Goal: Task Accomplishment & Management: Complete application form

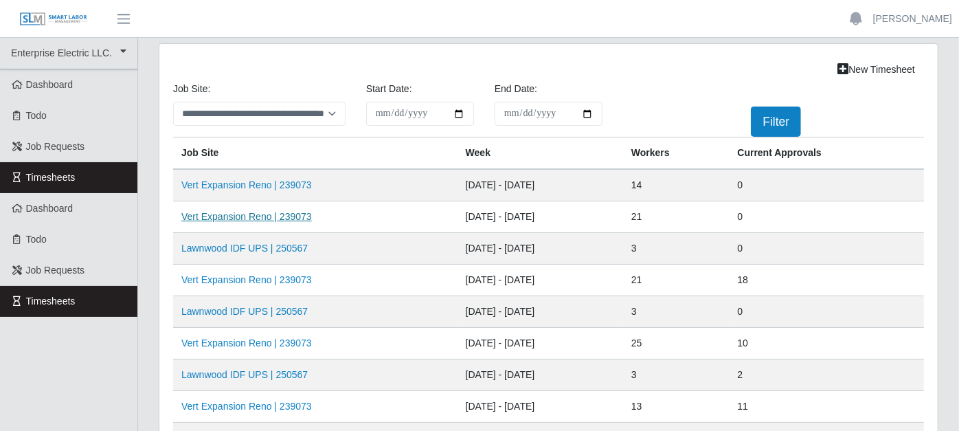
click at [267, 211] on link "Vert Expansion Reno | 239073" at bounding box center [246, 216] width 131 height 11
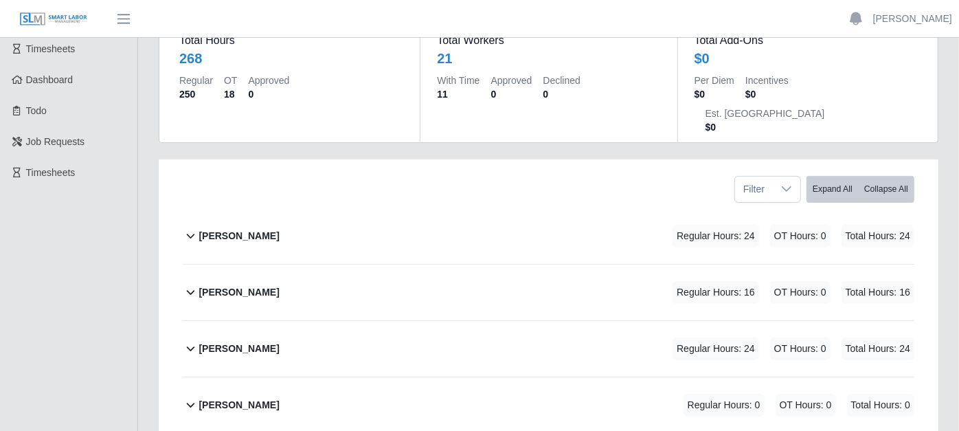
scroll to position [153, 0]
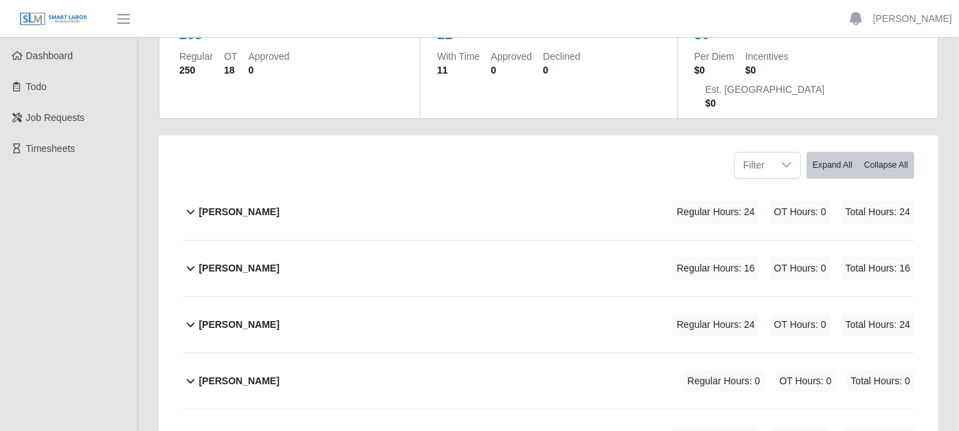
click at [188, 203] on icon at bounding box center [191, 211] width 16 height 16
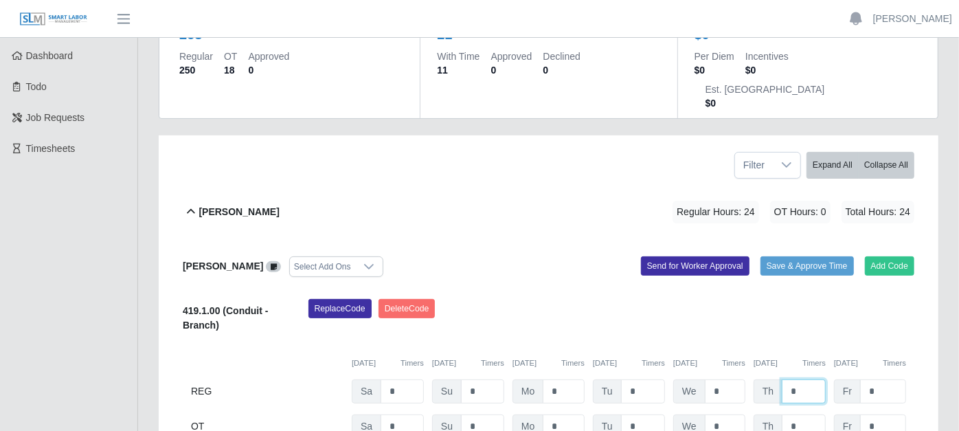
click at [811, 379] on input "*" at bounding box center [804, 391] width 44 height 24
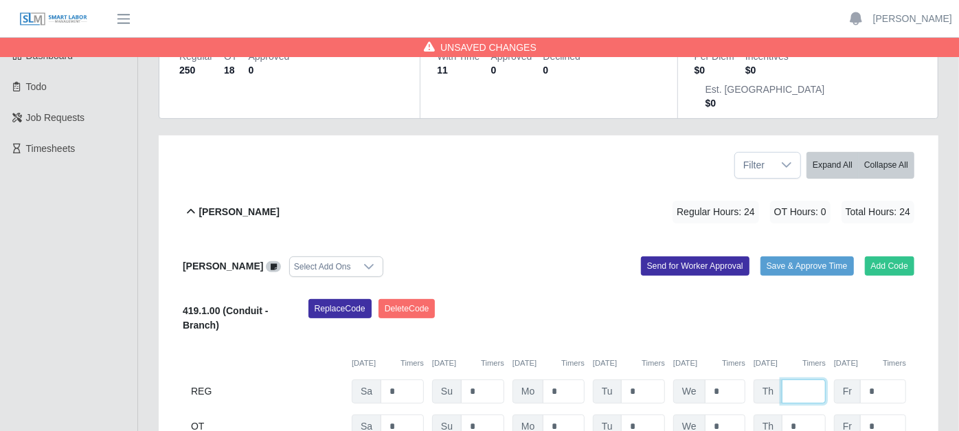
click at [811, 379] on input "text" at bounding box center [804, 391] width 44 height 24
type input "*"
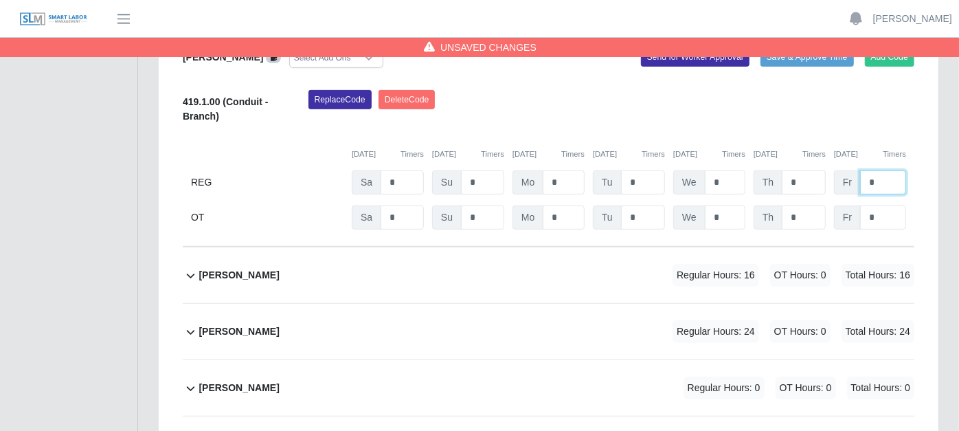
scroll to position [381, 0]
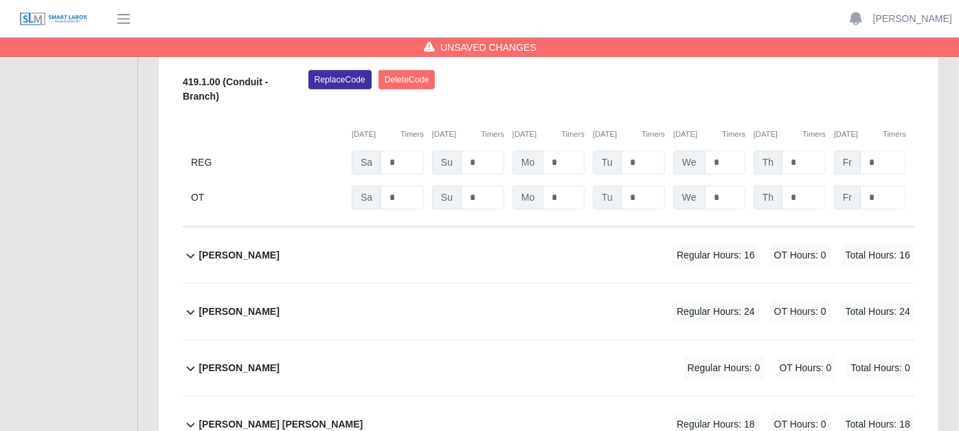
click at [190, 247] on icon at bounding box center [191, 255] width 16 height 16
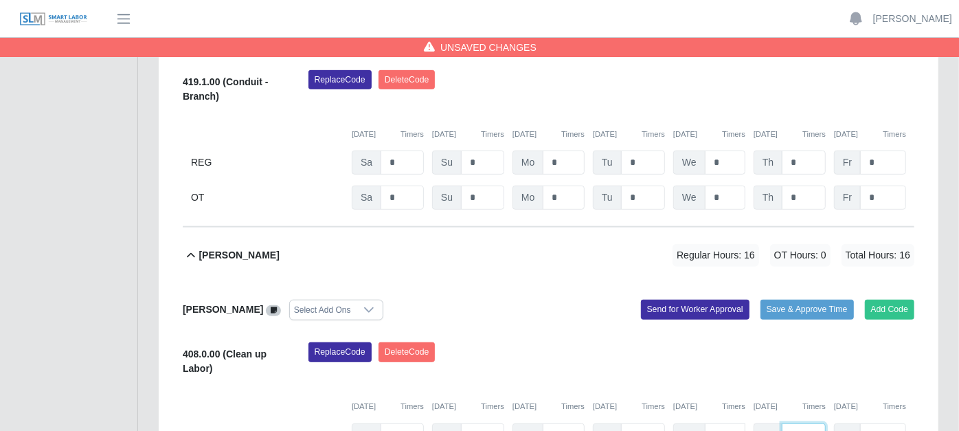
click at [808, 423] on input "*" at bounding box center [804, 435] width 44 height 24
type input "*"
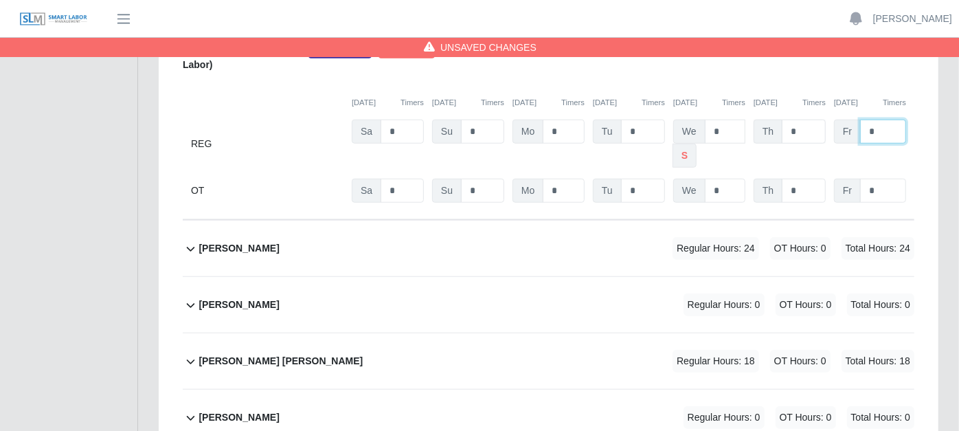
scroll to position [687, 0]
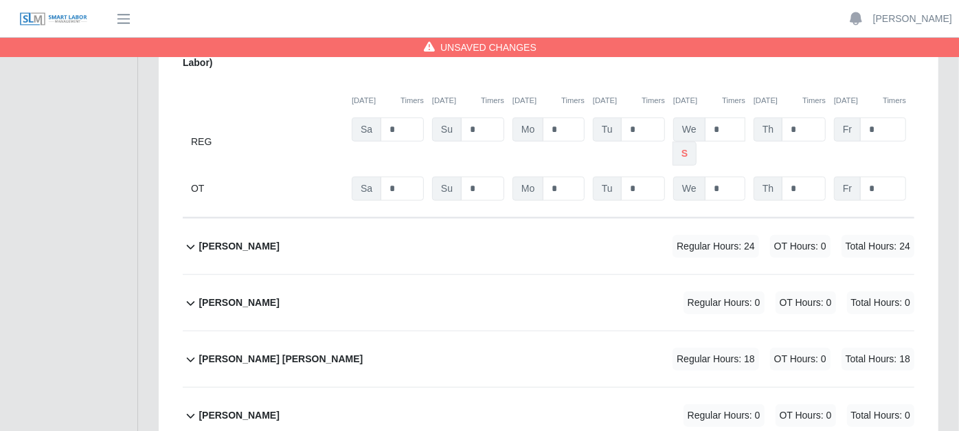
click at [191, 238] on icon at bounding box center [191, 246] width 16 height 16
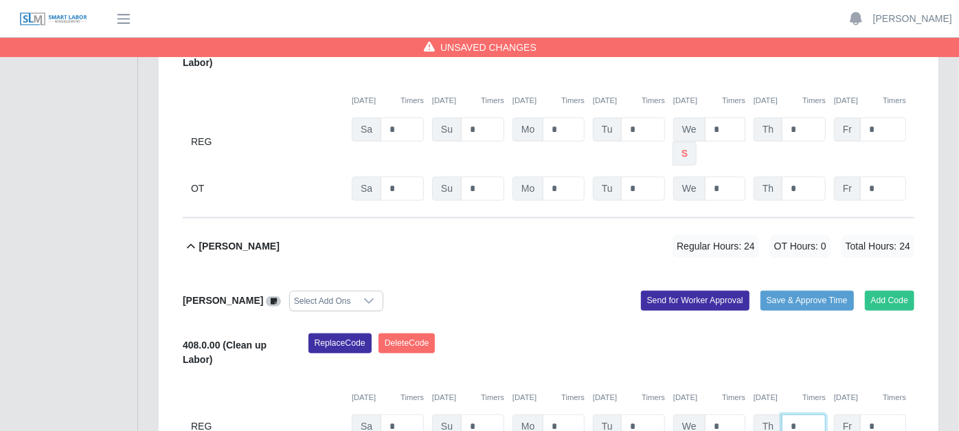
click at [813, 414] on input "*" at bounding box center [804, 426] width 44 height 24
type input "*"
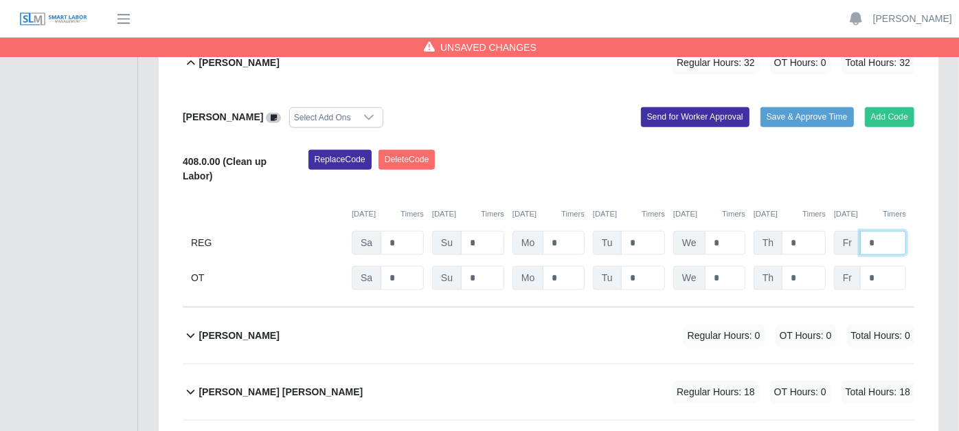
scroll to position [916, 0]
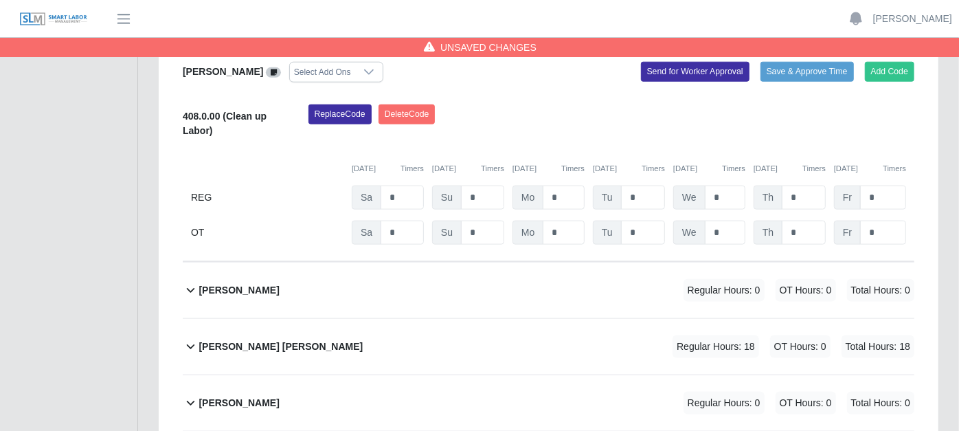
click at [187, 338] on icon at bounding box center [191, 346] width 16 height 16
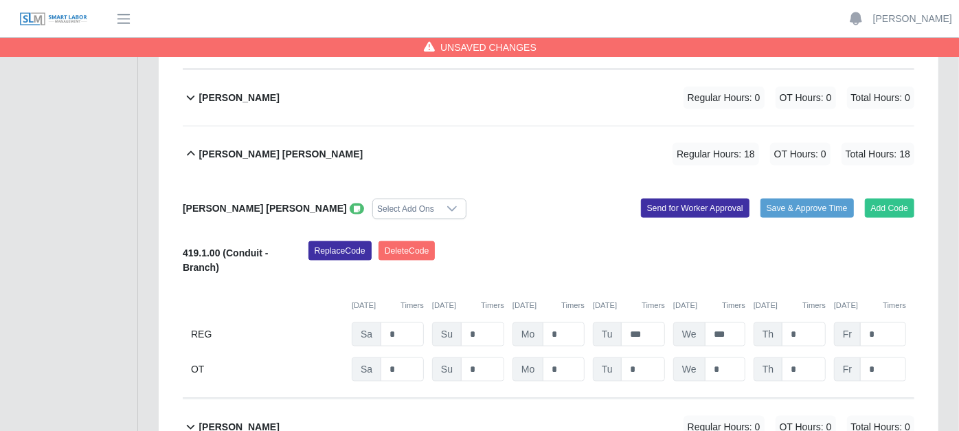
scroll to position [1145, 0]
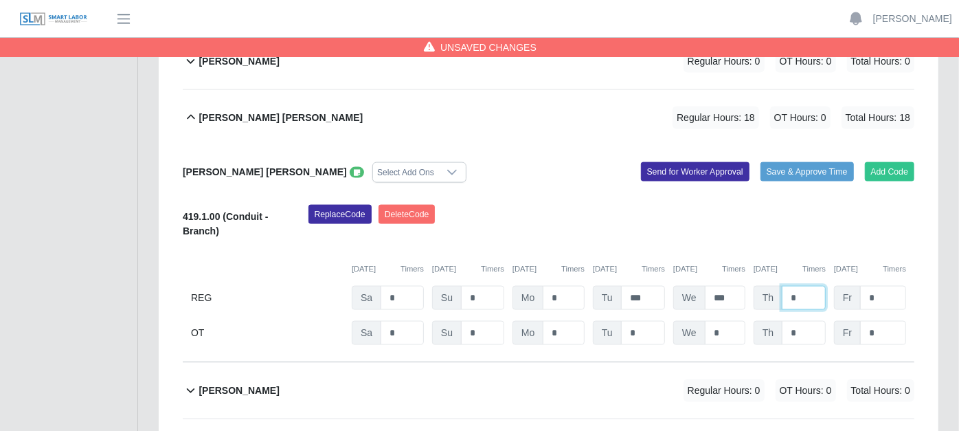
click at [801, 286] on input "*" at bounding box center [804, 298] width 44 height 24
type input "*"
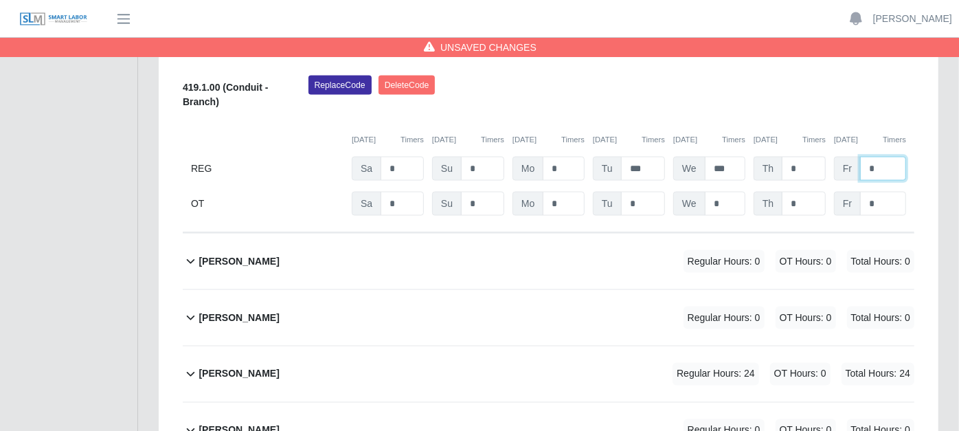
scroll to position [1298, 0]
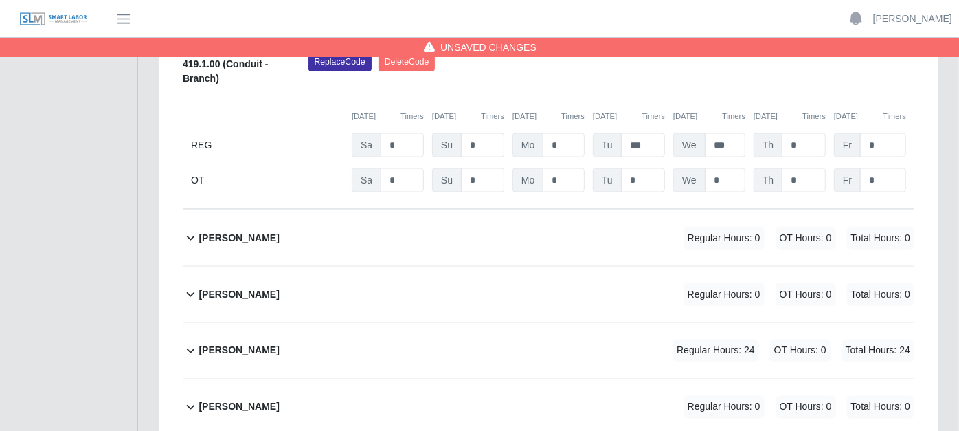
click at [188, 342] on icon at bounding box center [191, 350] width 16 height 16
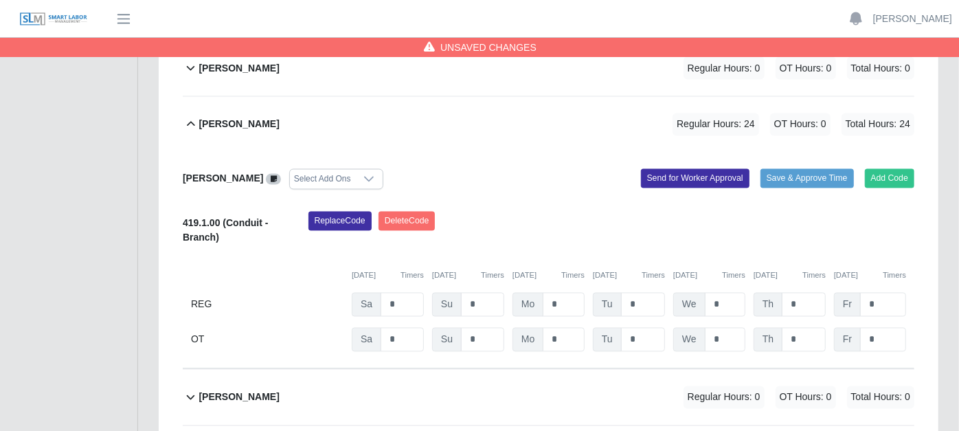
scroll to position [1527, 0]
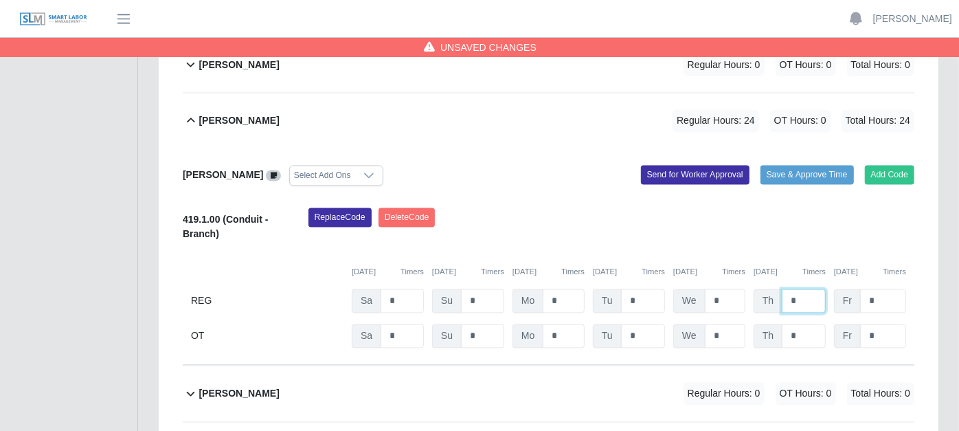
click at [807, 289] on input "*" at bounding box center [804, 301] width 44 height 24
type input "*"
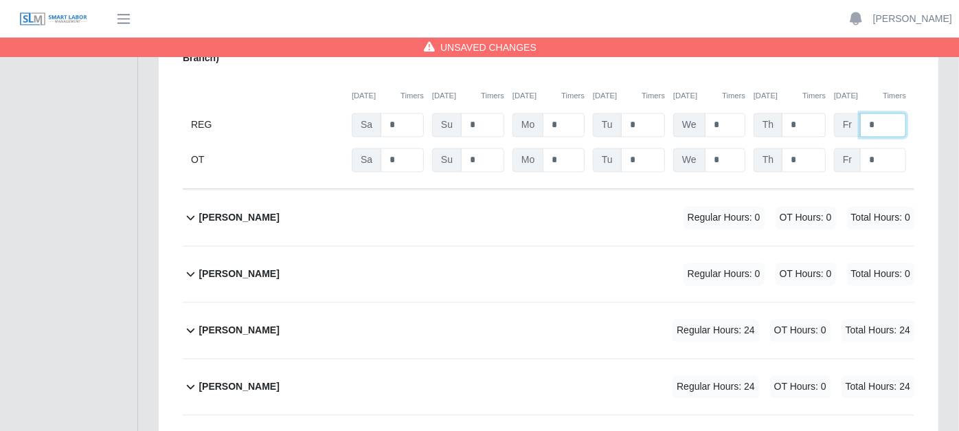
scroll to position [1756, 0]
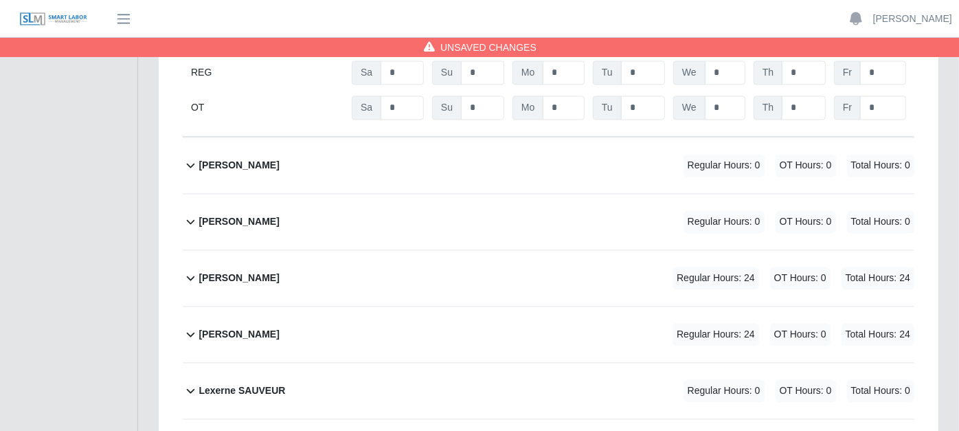
click at [188, 269] on icon at bounding box center [191, 277] width 16 height 16
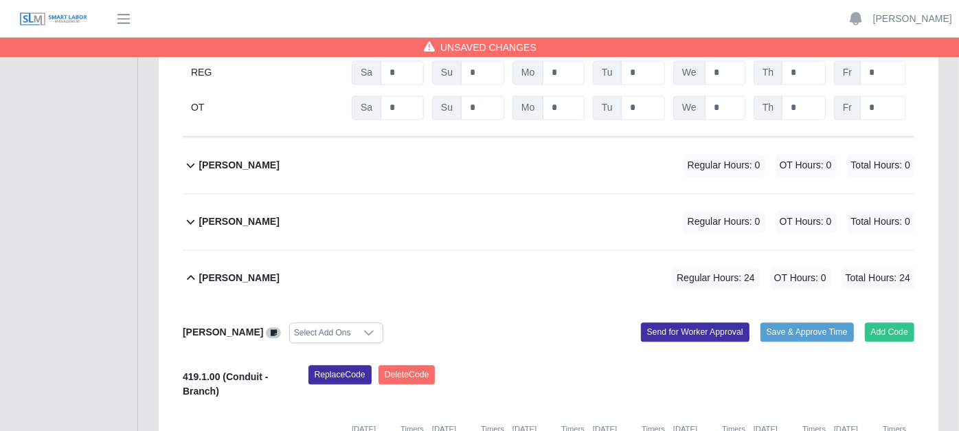
type input "*"
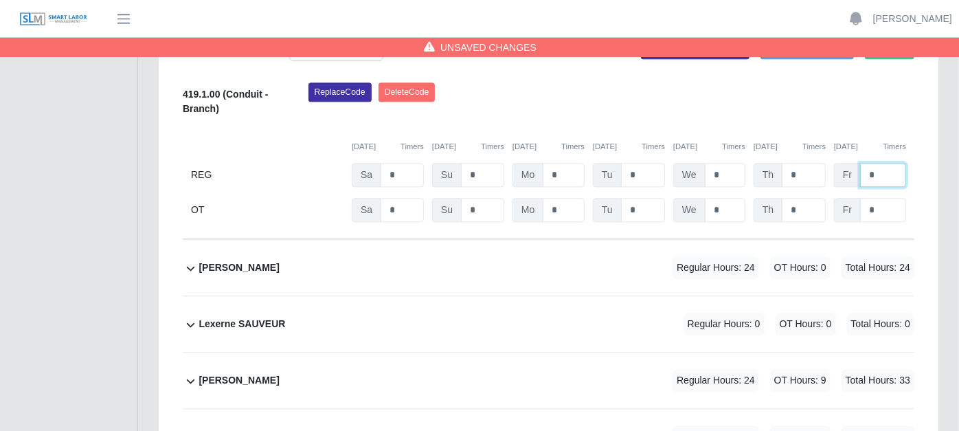
scroll to position [2062, 0]
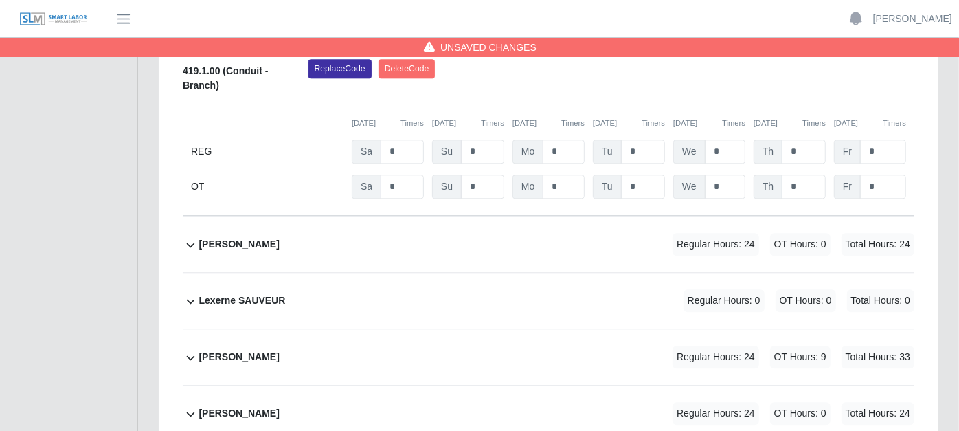
click at [192, 236] on icon at bounding box center [191, 244] width 16 height 16
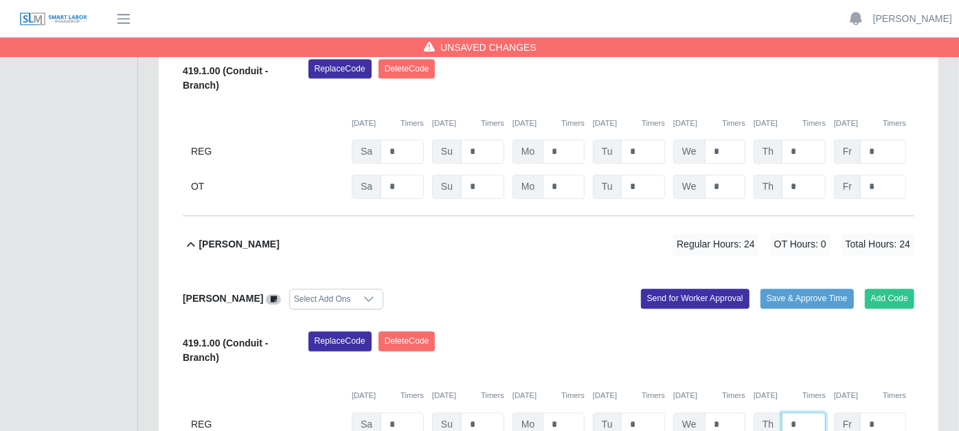
click at [811, 412] on input "*" at bounding box center [804, 424] width 44 height 24
type input "*"
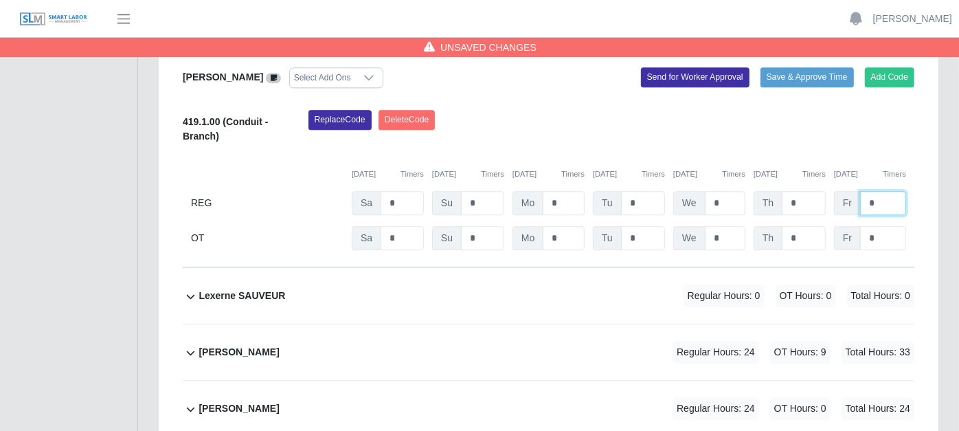
scroll to position [2291, 0]
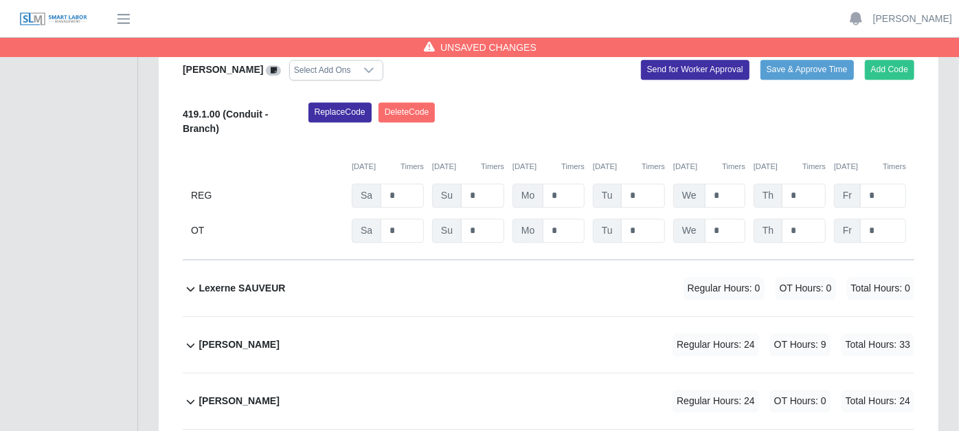
click at [190, 337] on icon at bounding box center [191, 345] width 16 height 16
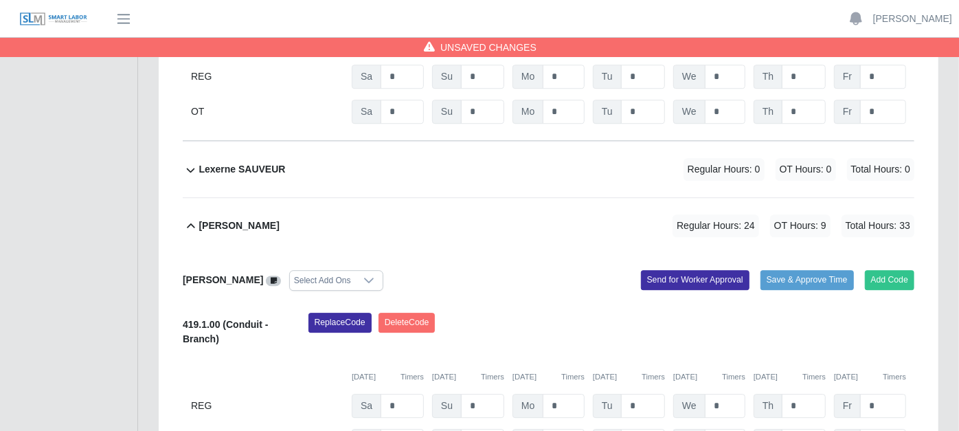
scroll to position [2443, 0]
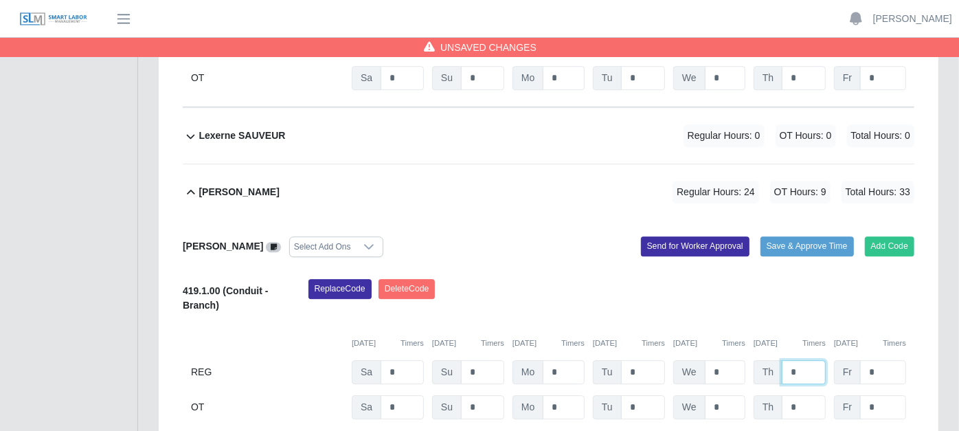
click at [812, 360] on input "*" at bounding box center [804, 372] width 44 height 24
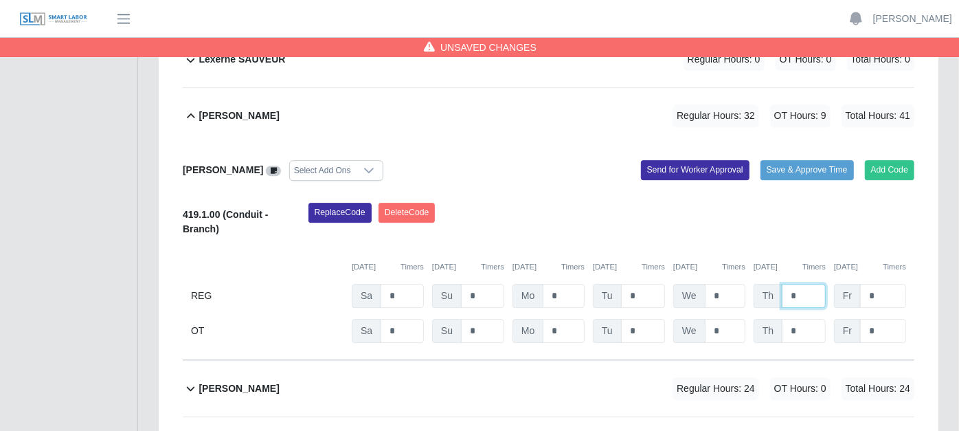
scroll to position [2596, 0]
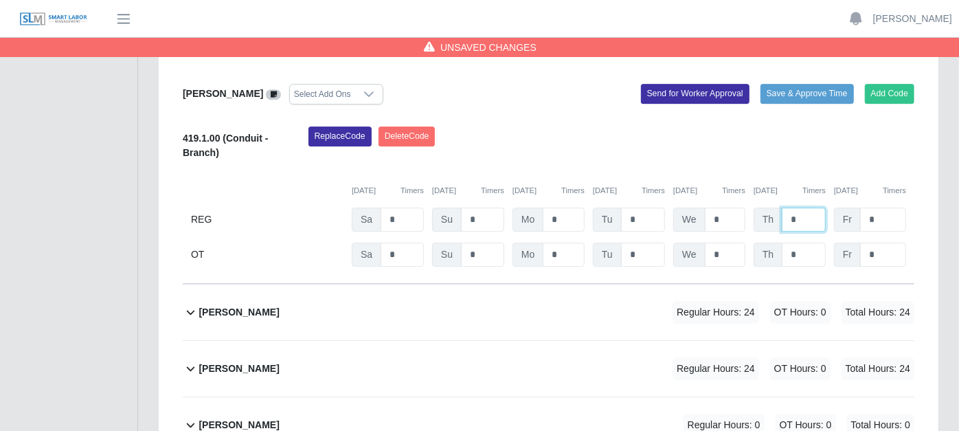
type input "*"
click at [192, 304] on icon at bounding box center [191, 312] width 16 height 16
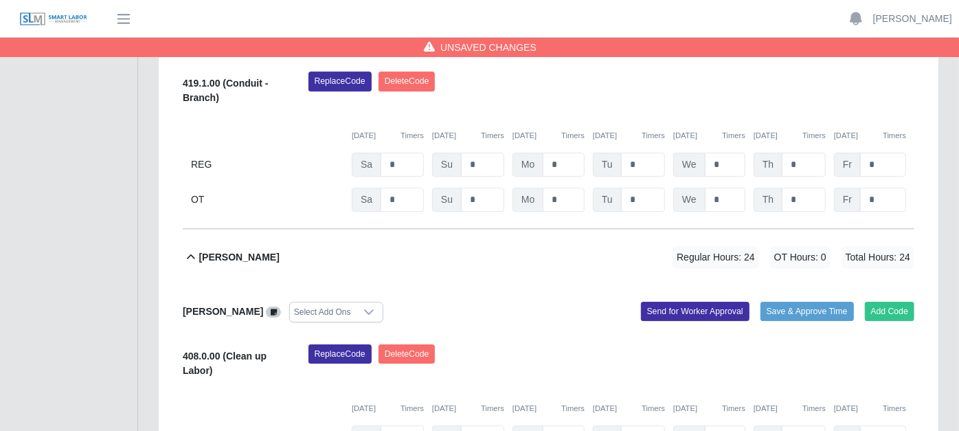
scroll to position [2672, 0]
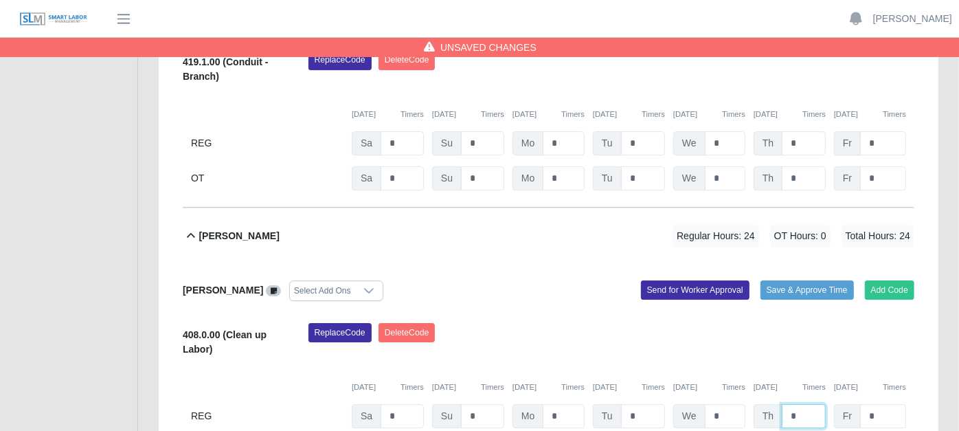
click at [794, 404] on input "*" at bounding box center [804, 416] width 44 height 24
type input "*"
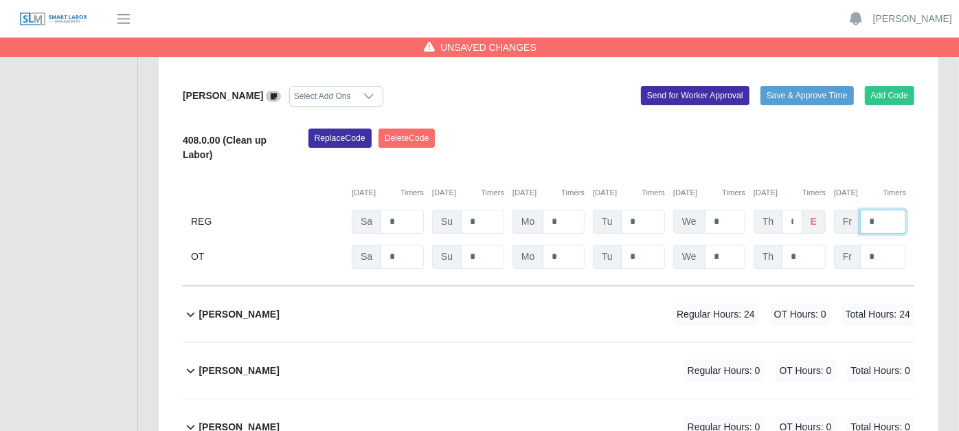
scroll to position [2902, 0]
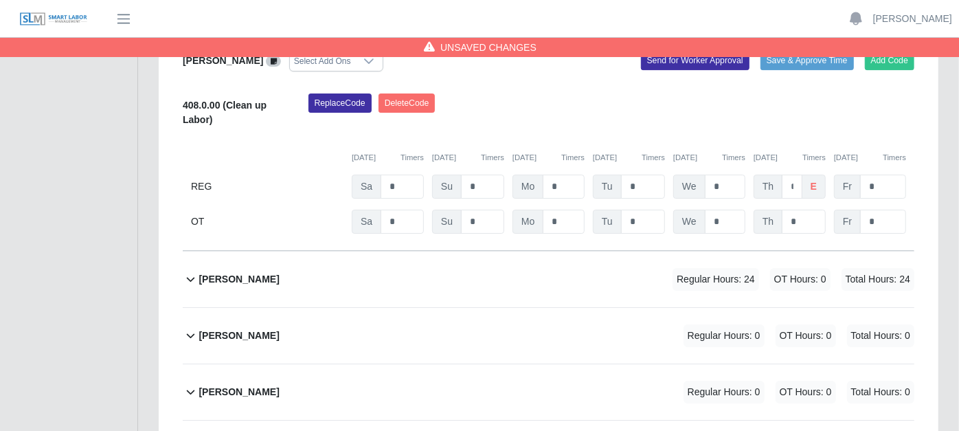
click at [187, 278] on icon at bounding box center [191, 280] width 8 height 5
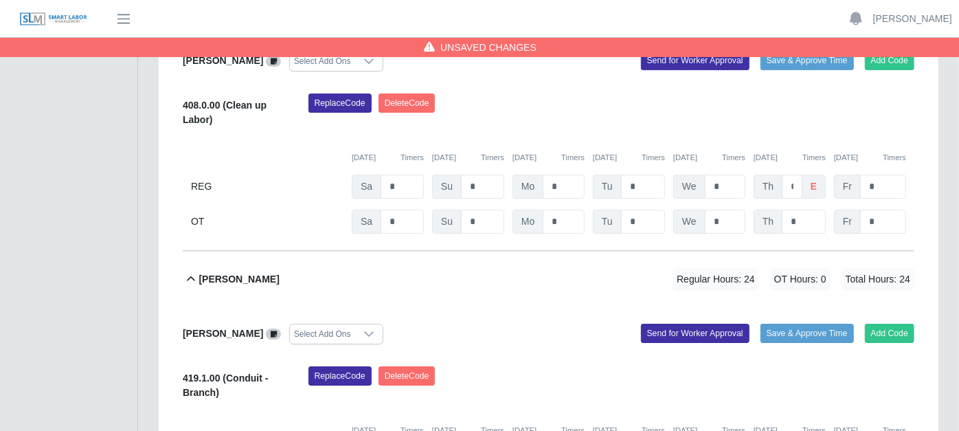
type input "*"
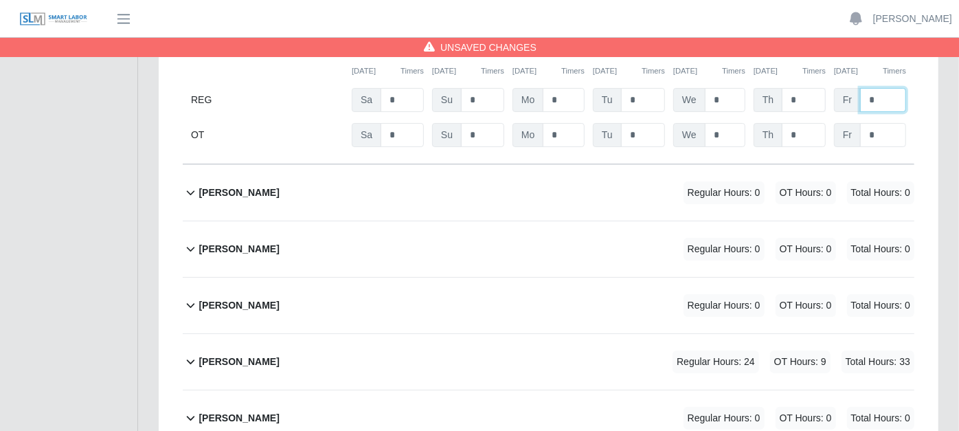
scroll to position [3283, 0]
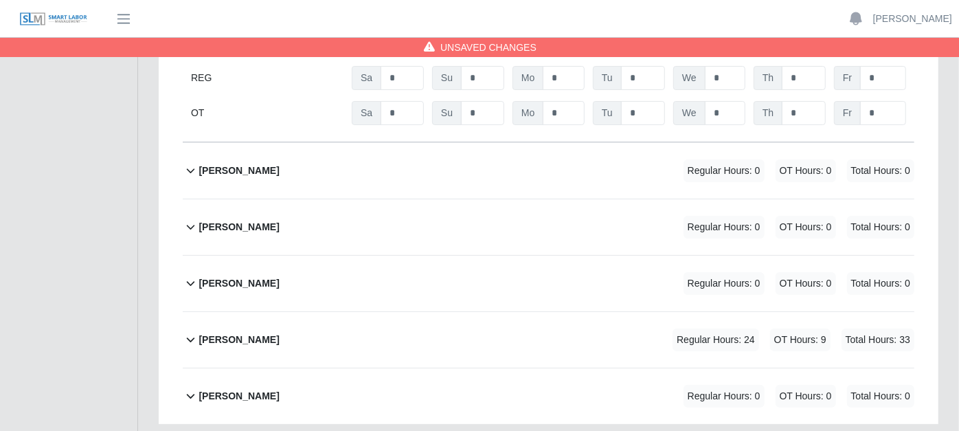
click at [192, 338] on icon at bounding box center [191, 340] width 8 height 5
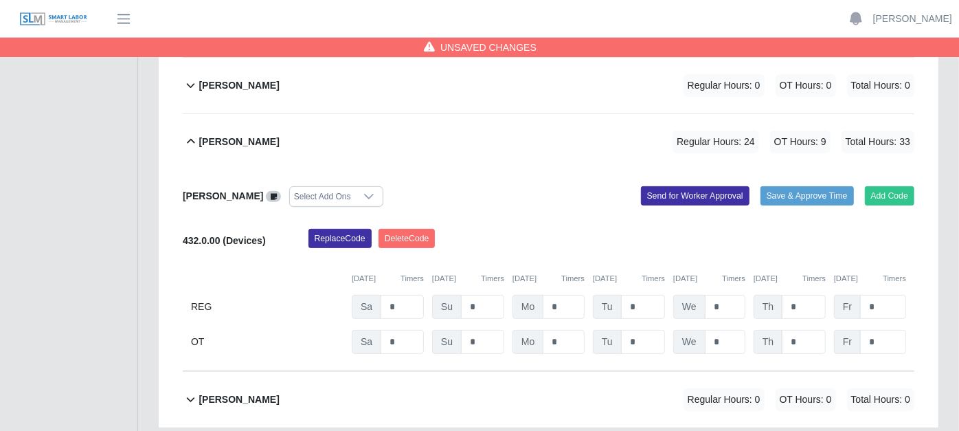
scroll to position [3485, 0]
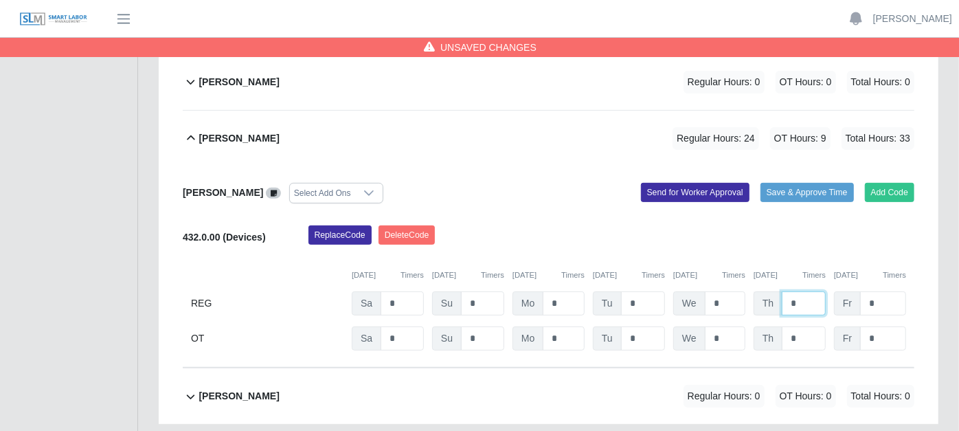
click at [804, 291] on input "*" at bounding box center [804, 303] width 44 height 24
type input "*"
click at [801, 326] on input "*" at bounding box center [804, 338] width 44 height 24
type input "*"
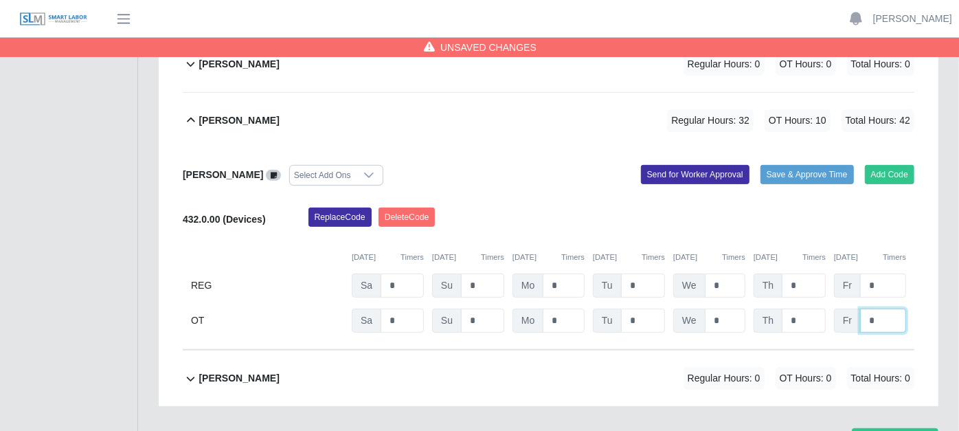
scroll to position [3511, 0]
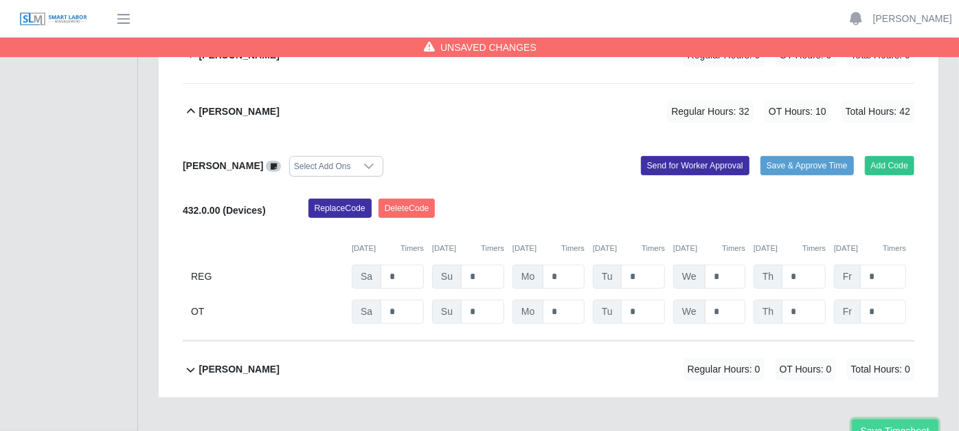
click at [883, 419] on button "Save Timesheet" at bounding box center [895, 431] width 87 height 24
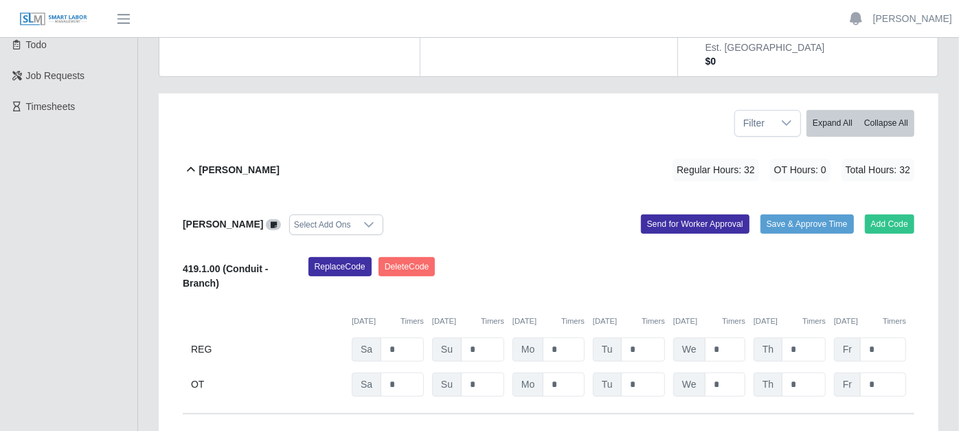
scroll to position [229, 0]
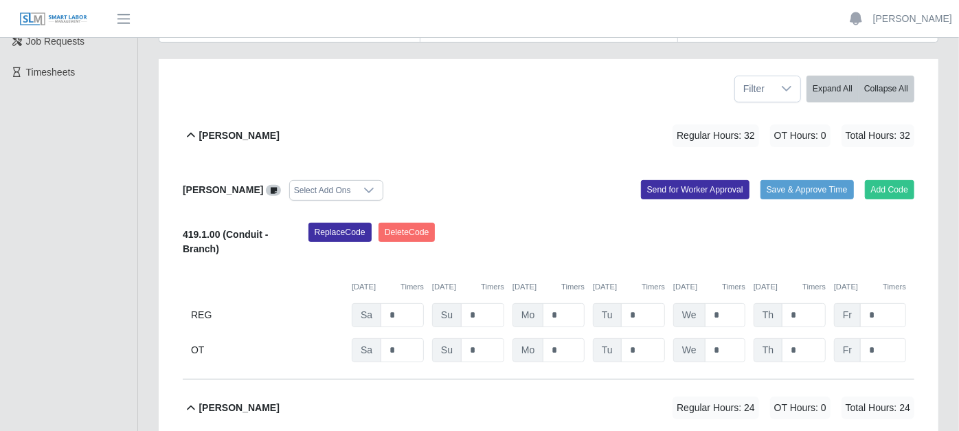
click at [187, 127] on icon at bounding box center [191, 135] width 16 height 16
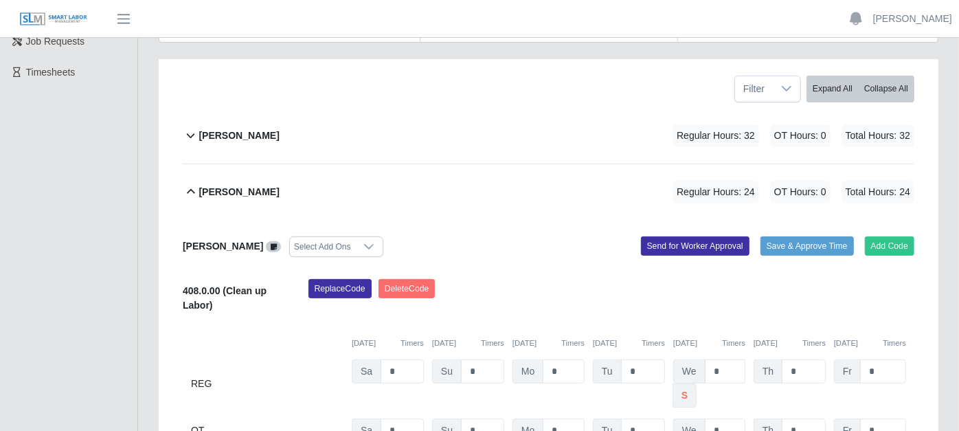
click at [194, 184] on icon at bounding box center [191, 192] width 16 height 16
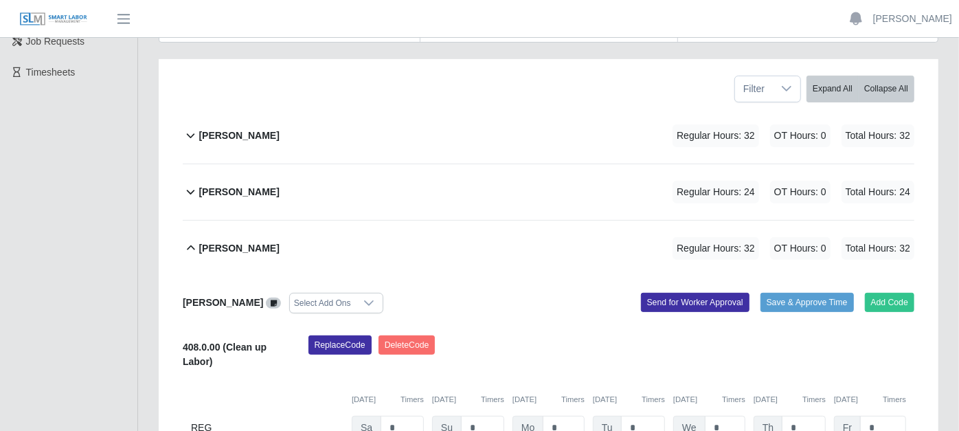
click at [194, 240] on icon at bounding box center [191, 248] width 16 height 16
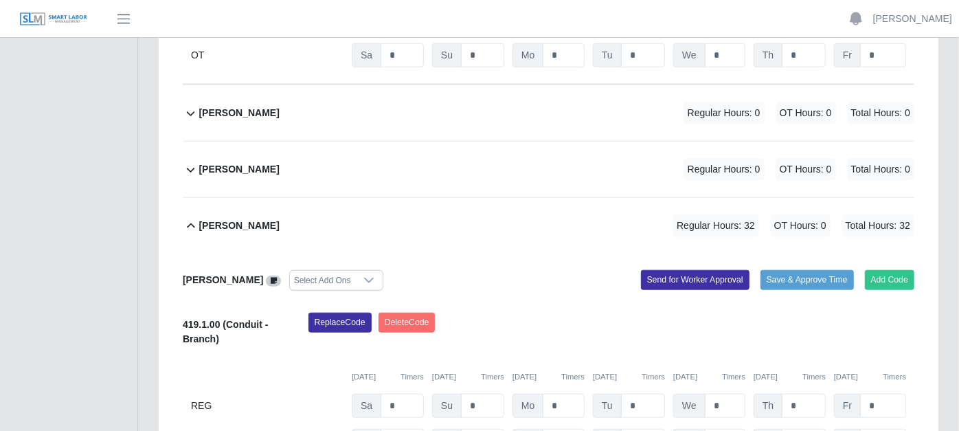
scroll to position [764, 0]
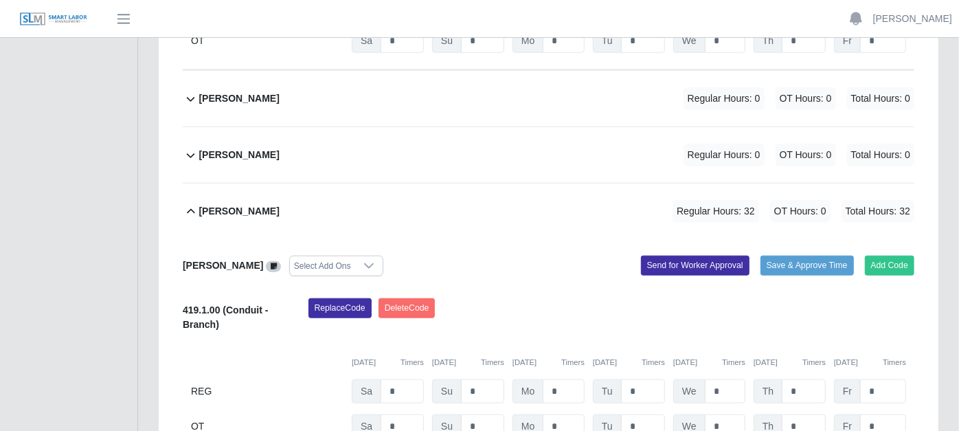
click at [187, 203] on icon at bounding box center [191, 211] width 16 height 16
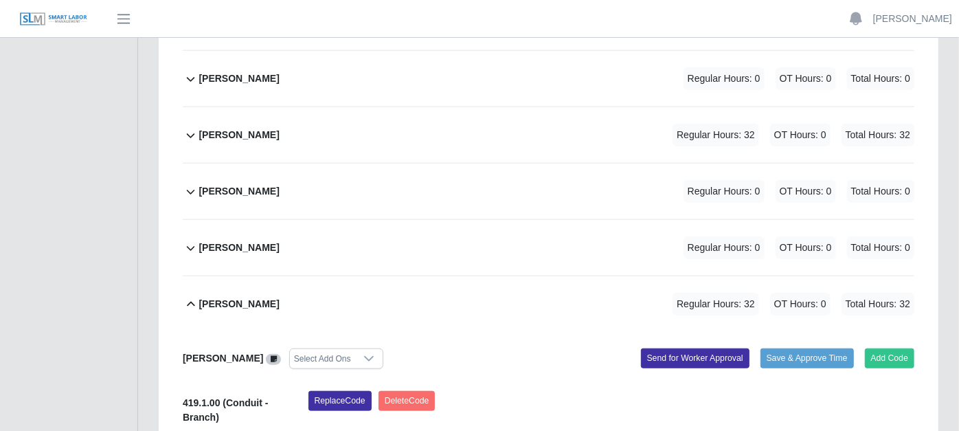
scroll to position [916, 0]
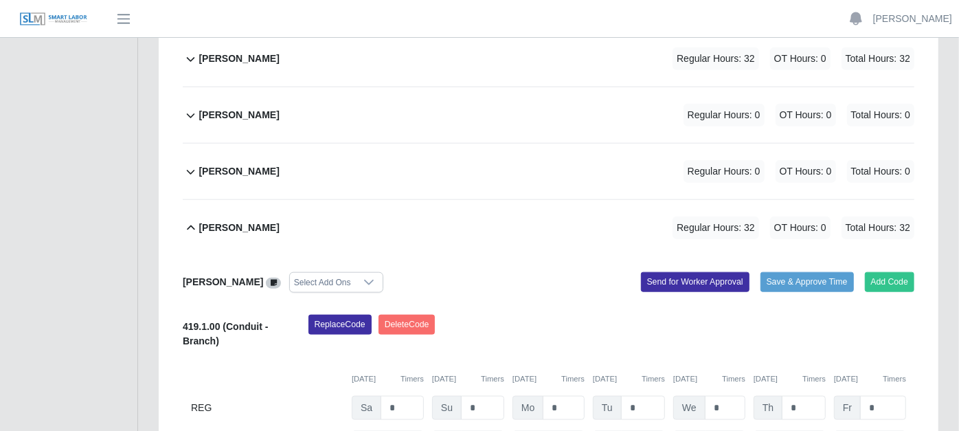
click at [192, 220] on icon at bounding box center [191, 228] width 16 height 16
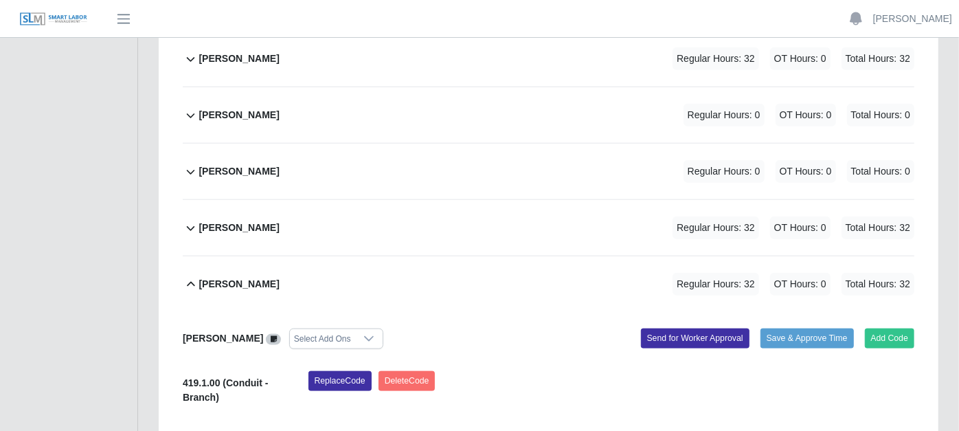
scroll to position [992, 0]
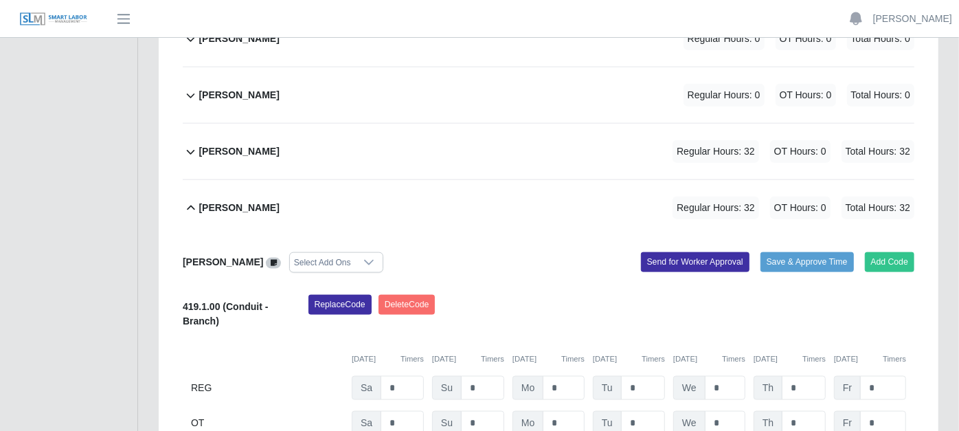
click at [194, 200] on icon at bounding box center [191, 208] width 16 height 16
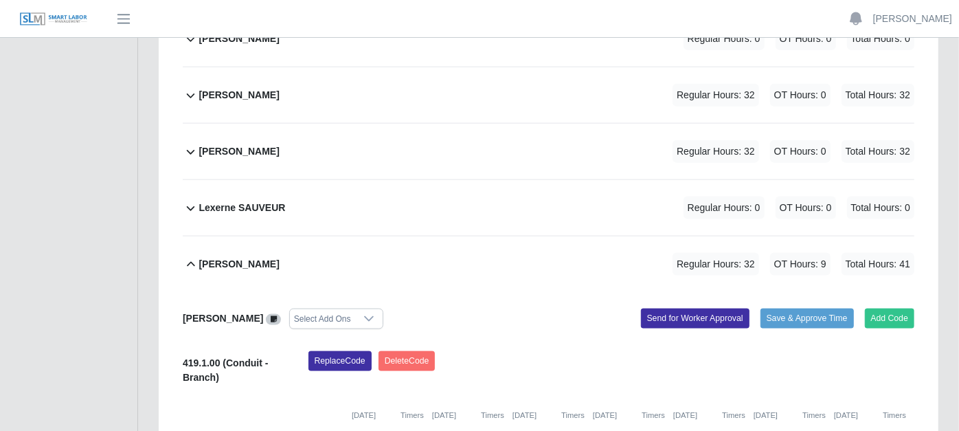
scroll to position [1069, 0]
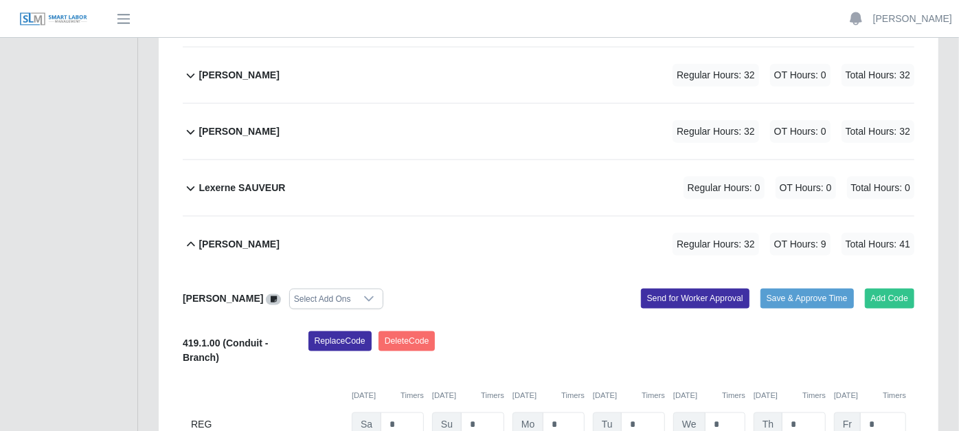
click at [192, 236] on icon at bounding box center [191, 244] width 16 height 16
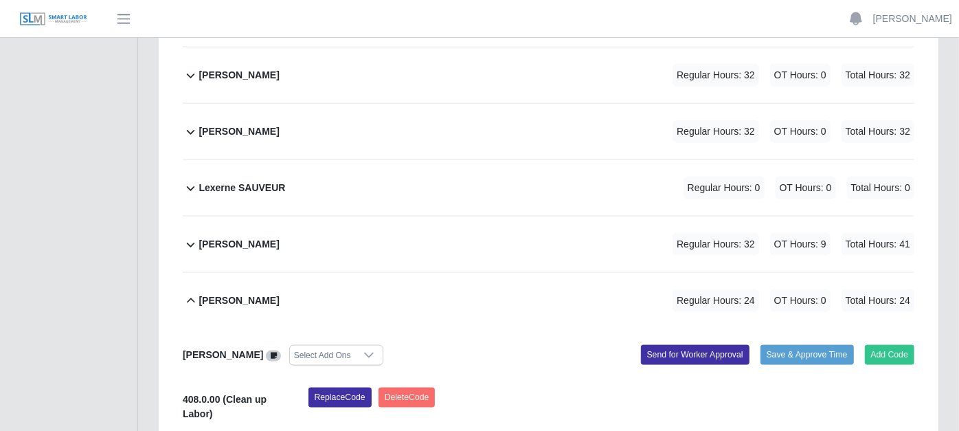
click at [192, 293] on icon at bounding box center [191, 301] width 16 height 16
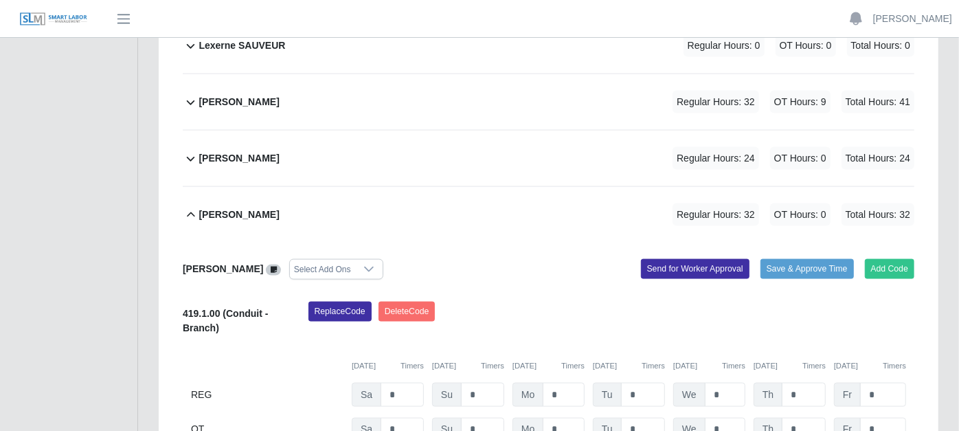
scroll to position [1221, 0]
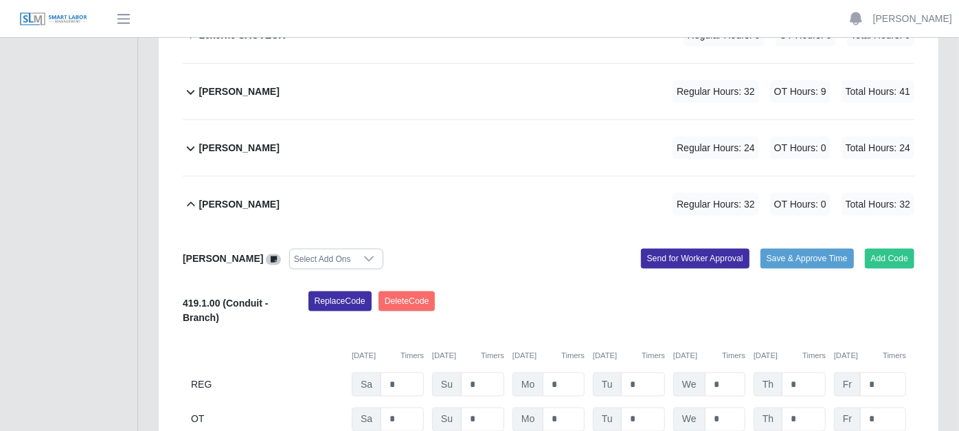
click at [192, 197] on icon at bounding box center [191, 205] width 16 height 16
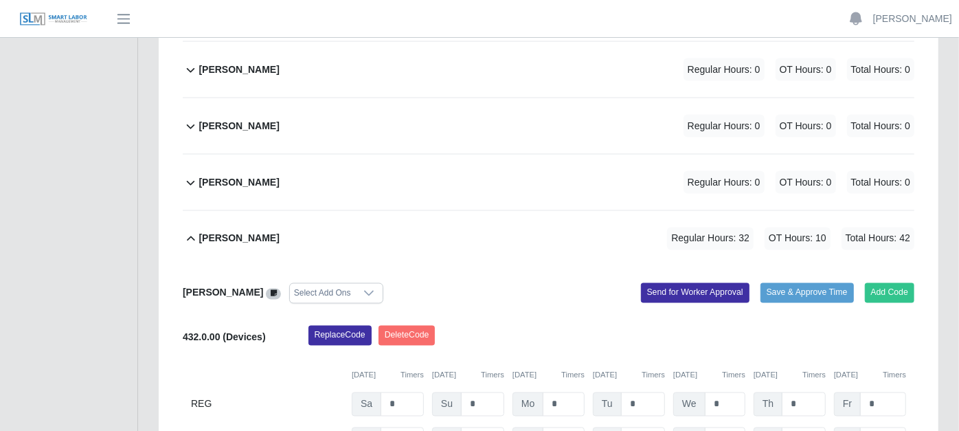
scroll to position [1451, 0]
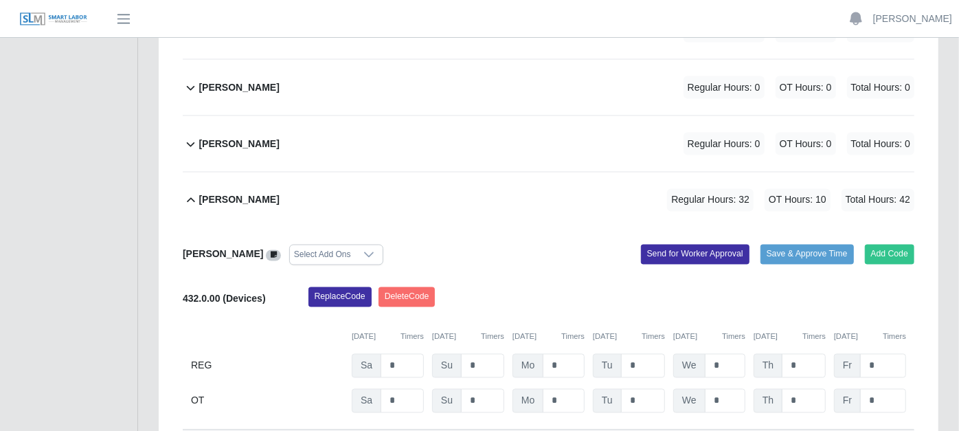
click at [192, 192] on icon at bounding box center [191, 200] width 16 height 16
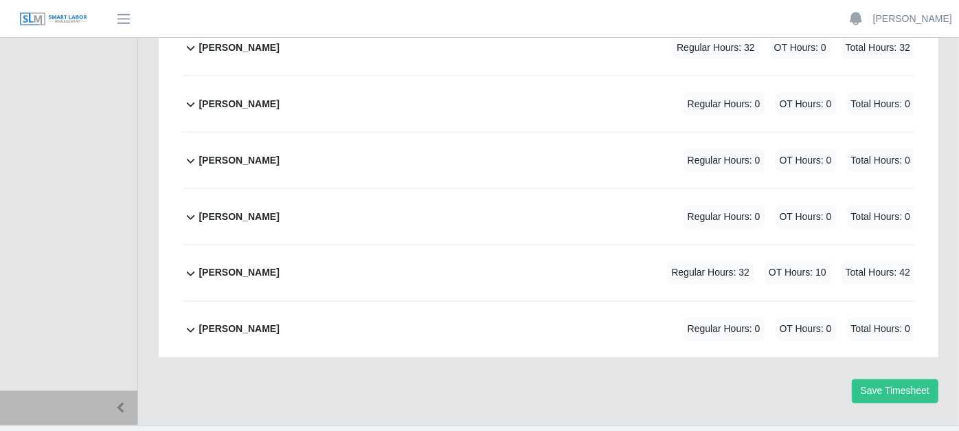
scroll to position [1368, 0]
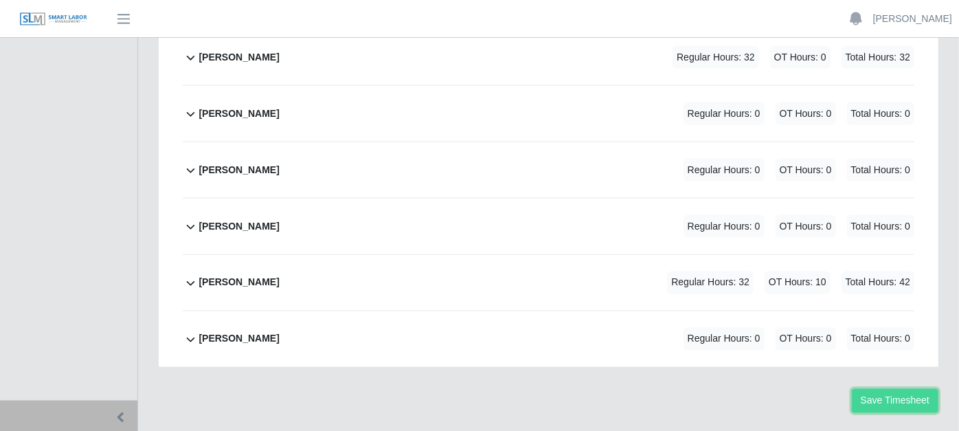
click at [903, 389] on button "Save Timesheet" at bounding box center [895, 401] width 87 height 24
